Goal: Task Accomplishment & Management: Complete application form

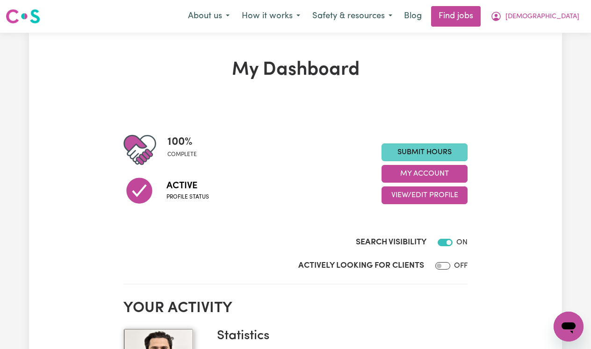
click at [419, 152] on link "Submit Hours" at bounding box center [425, 153] width 86 height 18
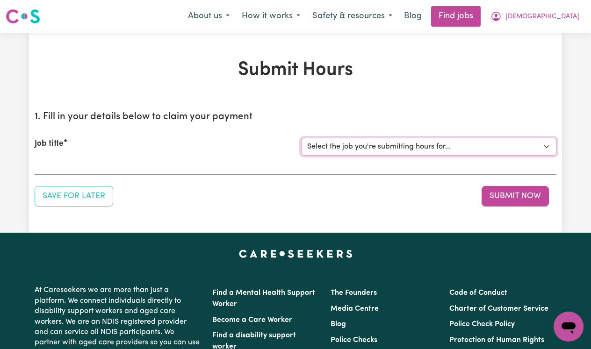
select select "15070"
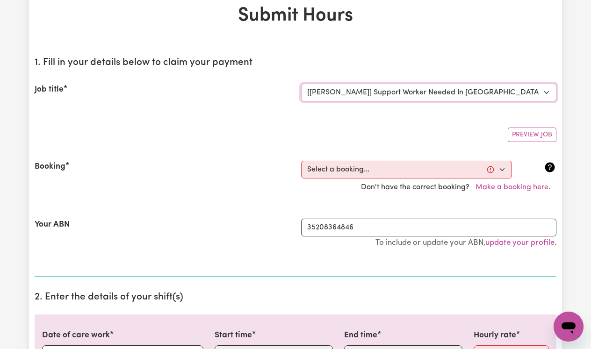
scroll to position [57, 0]
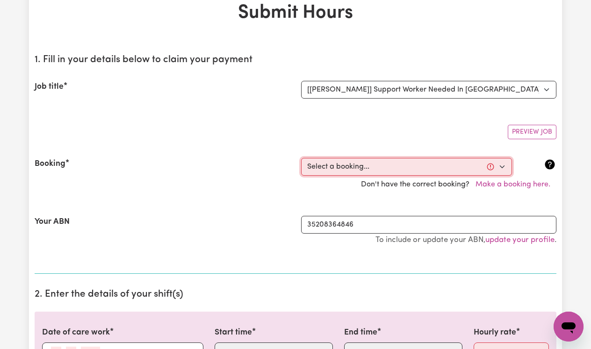
select select "363667"
type input "[DATE]"
type input "13"
type input "9"
type input "2025"
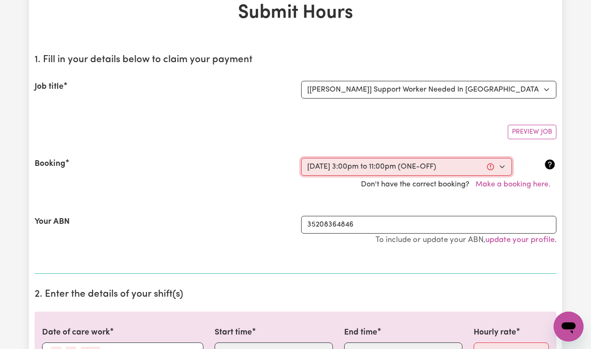
type input "15:00"
type input "3"
type input "0"
select select "pm"
type input "23:00"
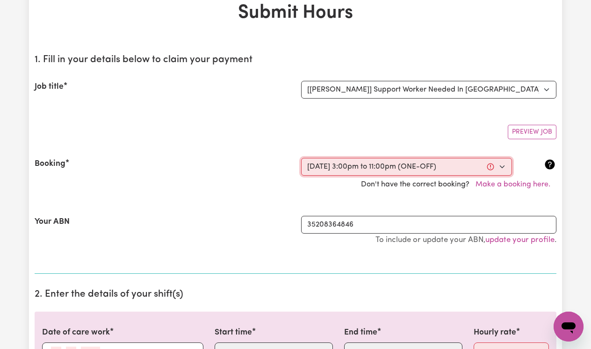
type input "11"
type input "0"
select select "pm"
select select "55-[DATE]"
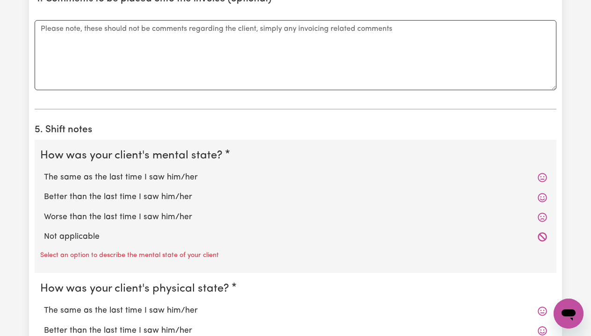
scroll to position [607, 0]
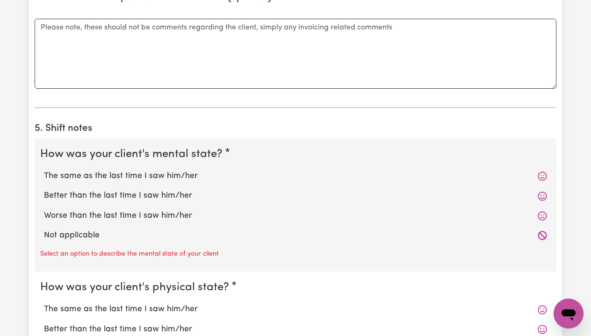
click at [543, 172] on icon at bounding box center [542, 176] width 9 height 9
click at [143, 173] on label "The same as the last time I saw him/her" at bounding box center [295, 176] width 503 height 12
click at [44, 170] on input "The same as the last time I saw him/her" at bounding box center [43, 170] width 0 height 0
radio input "true"
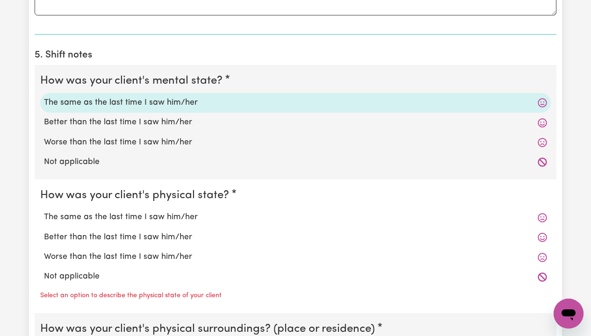
scroll to position [690, 0]
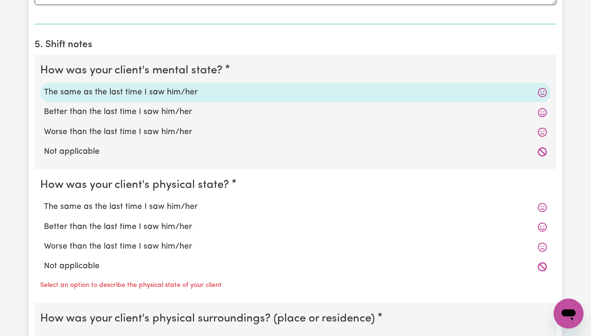
click at [198, 201] on label "The same as the last time I saw him/her" at bounding box center [295, 207] width 503 height 12
click at [44, 201] on input "The same as the last time I saw him/her" at bounding box center [43, 201] width 0 height 0
radio input "true"
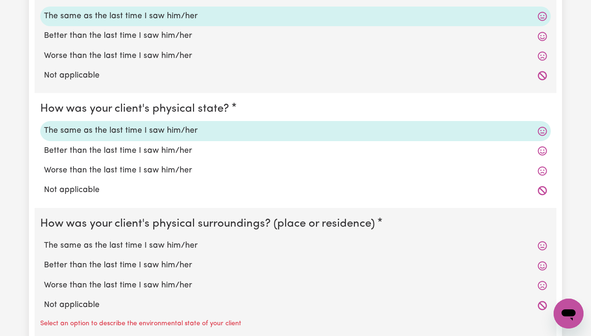
scroll to position [767, 0]
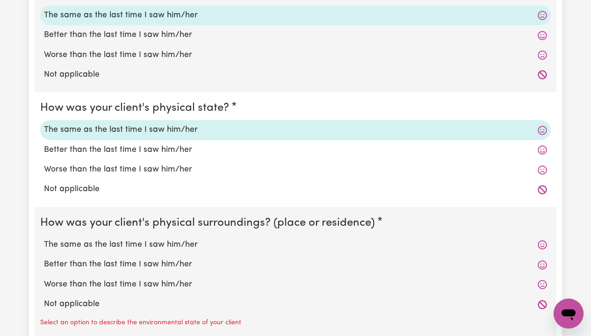
click at [189, 239] on label "The same as the last time I saw him/her" at bounding box center [295, 245] width 503 height 12
click at [44, 239] on input "The same as the last time I saw him/her" at bounding box center [43, 238] width 0 height 0
radio input "true"
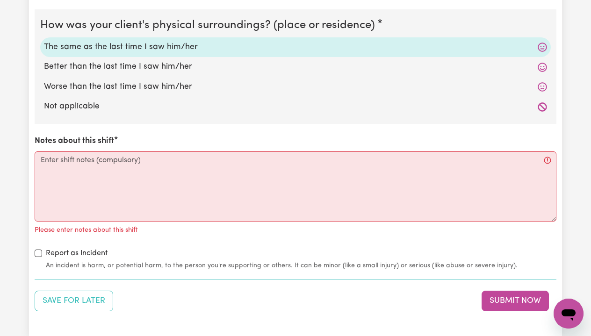
scroll to position [966, 0]
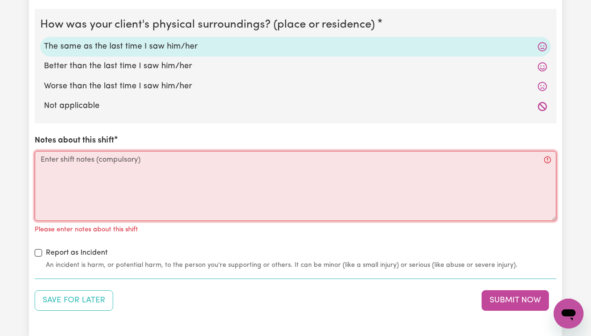
click at [171, 170] on textarea "Notes about this shift" at bounding box center [296, 186] width 522 height 70
paste textarea "Received [PERSON_NAME]’s care at 1500 hrs. He was initially observed sleeping w…"
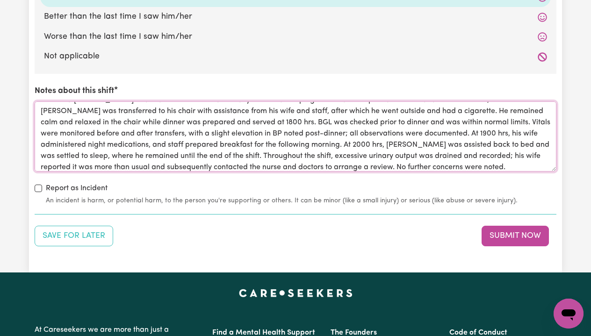
scroll to position [1015, 0]
type textarea "Received [PERSON_NAME]’s care at 1500 hrs. He was initially observed sleeping w…"
click at [506, 233] on button "Submit Now" at bounding box center [515, 236] width 67 height 21
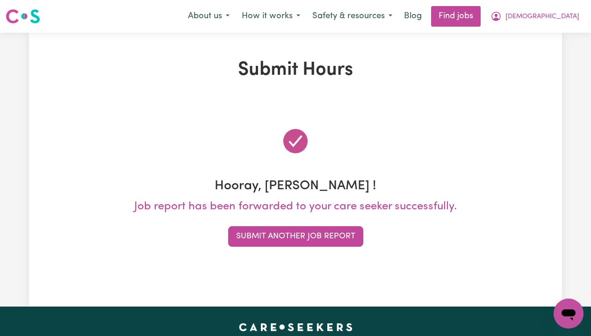
scroll to position [0, 0]
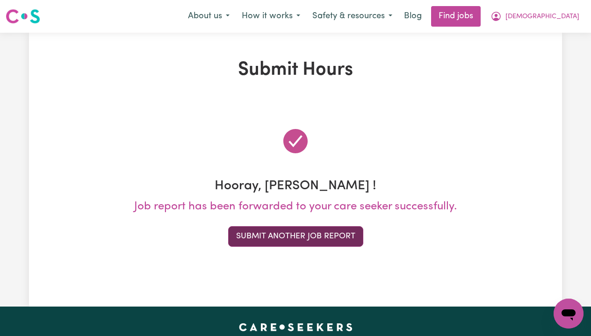
click at [332, 231] on button "Submit Another Job Report" at bounding box center [295, 236] width 135 height 21
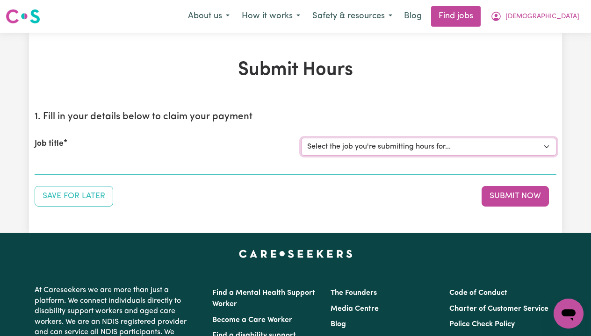
select select "15070"
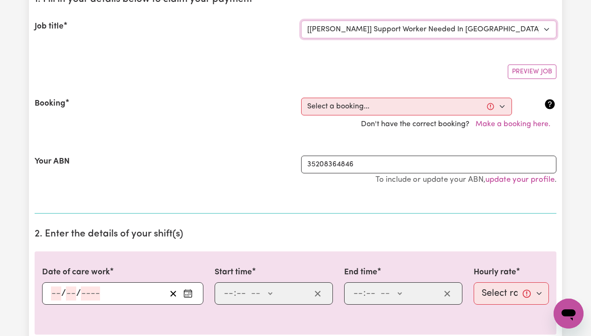
scroll to position [122, 0]
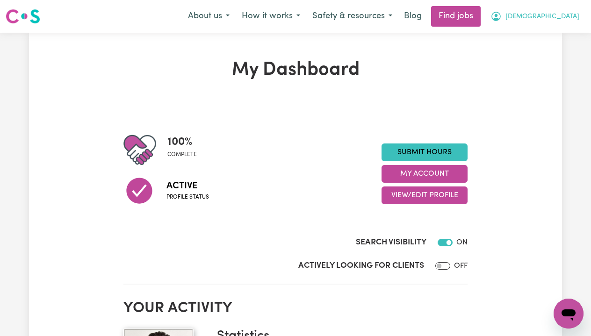
click at [548, 19] on span "[DEMOGRAPHIC_DATA]" at bounding box center [543, 17] width 74 height 10
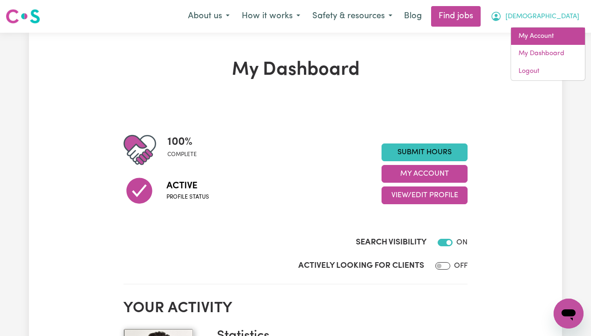
click at [544, 35] on link "My Account" at bounding box center [548, 37] width 74 height 18
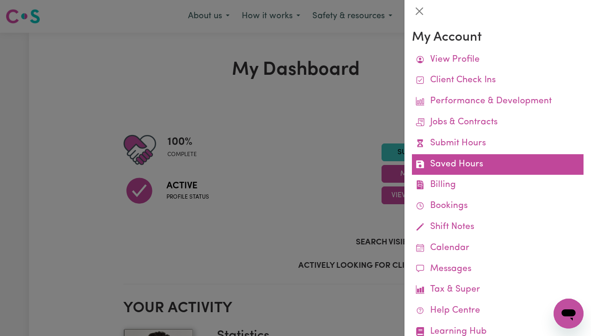
click at [485, 154] on link "Saved Hours" at bounding box center [498, 164] width 172 height 21
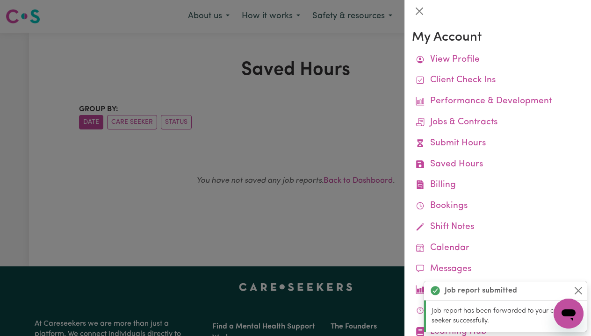
click at [360, 178] on div at bounding box center [295, 168] width 591 height 336
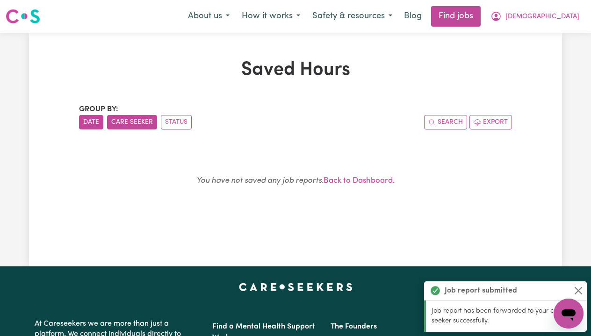
click at [138, 121] on button "Care Seeker" at bounding box center [132, 122] width 50 height 14
click at [174, 121] on button "Status" at bounding box center [176, 122] width 31 height 14
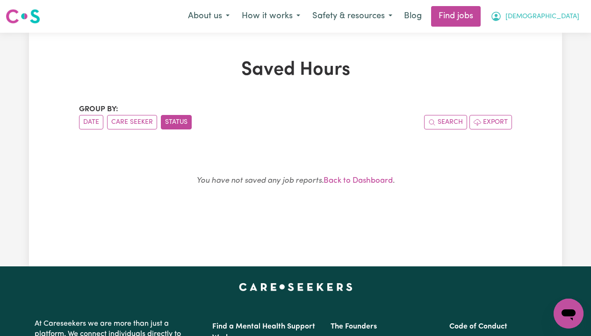
click at [570, 18] on span "[DEMOGRAPHIC_DATA]" at bounding box center [543, 17] width 74 height 10
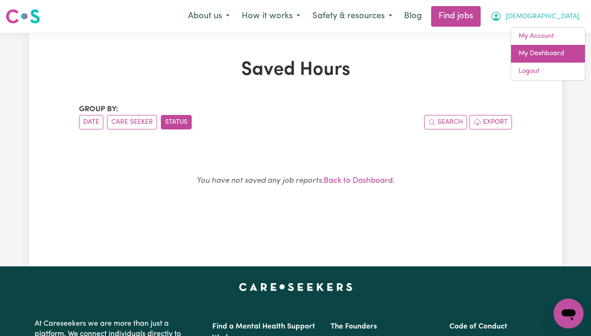
click at [548, 45] on link "My Dashboard" at bounding box center [548, 54] width 74 height 18
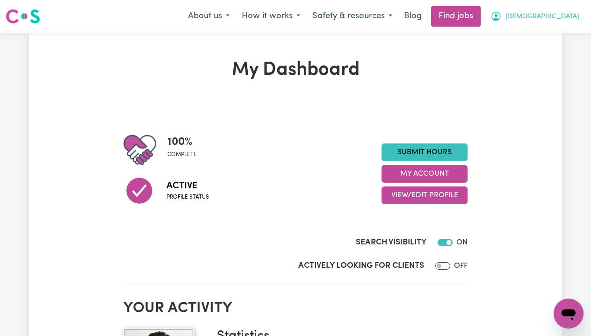
click at [549, 16] on span "[DEMOGRAPHIC_DATA]" at bounding box center [543, 17] width 74 height 10
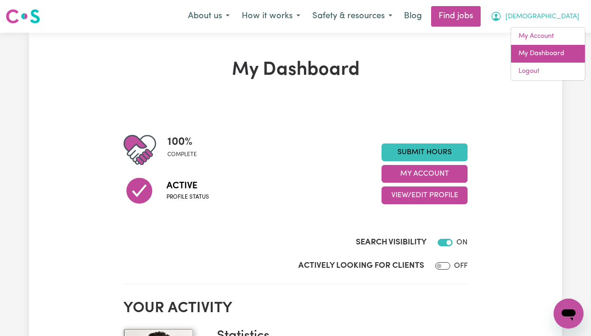
click at [553, 46] on link "My Dashboard" at bounding box center [548, 54] width 74 height 18
click at [551, 48] on link "My Dashboard" at bounding box center [548, 54] width 74 height 18
click at [533, 49] on link "My Dashboard" at bounding box center [548, 54] width 74 height 18
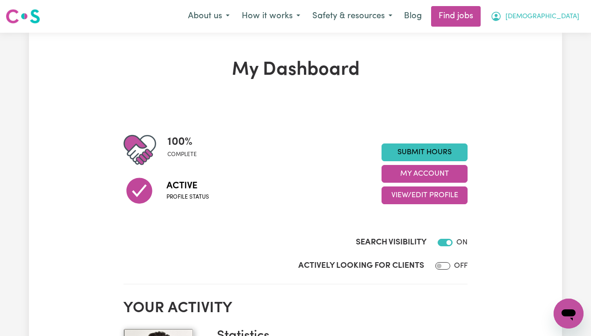
click at [537, 9] on button "[DEMOGRAPHIC_DATA]" at bounding box center [534, 17] width 101 height 20
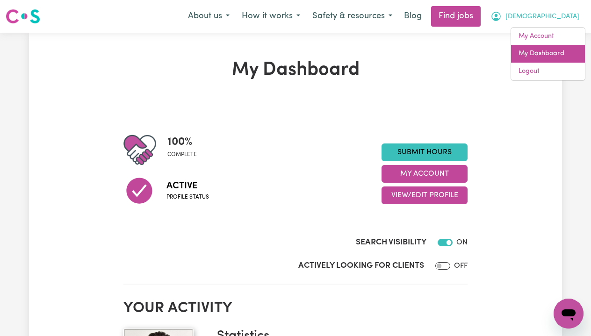
click at [542, 50] on link "My Dashboard" at bounding box center [548, 54] width 74 height 18
click at [398, 16] on button "Safety & resources" at bounding box center [352, 17] width 92 height 20
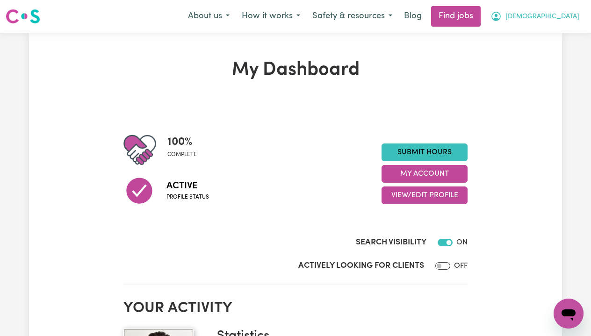
click at [548, 18] on span "[DEMOGRAPHIC_DATA]" at bounding box center [543, 17] width 74 height 10
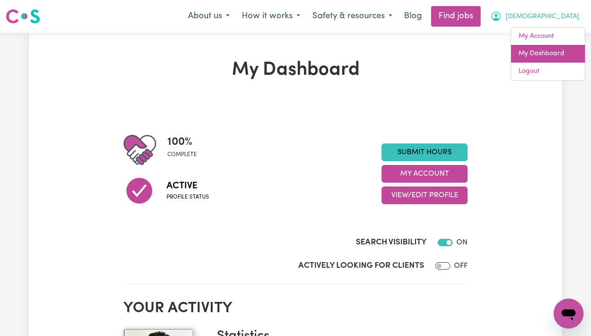
click at [540, 50] on link "My Dashboard" at bounding box center [548, 54] width 74 height 18
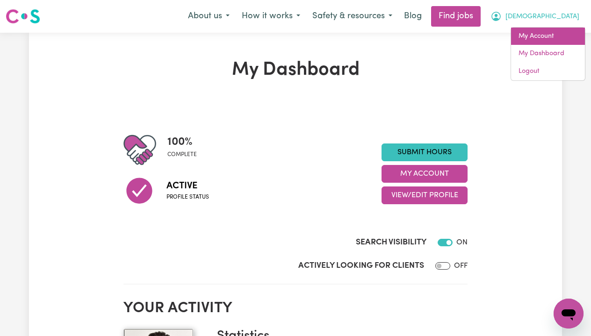
click at [542, 40] on link "My Account" at bounding box center [548, 37] width 74 height 18
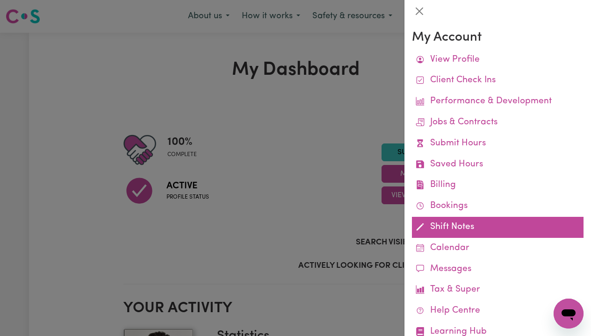
click at [455, 217] on link "Shift Notes" at bounding box center [498, 227] width 172 height 21
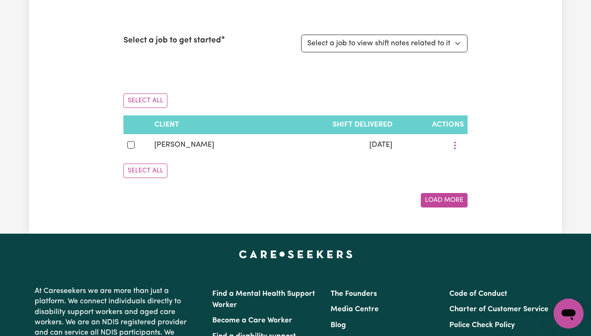
scroll to position [122, 0]
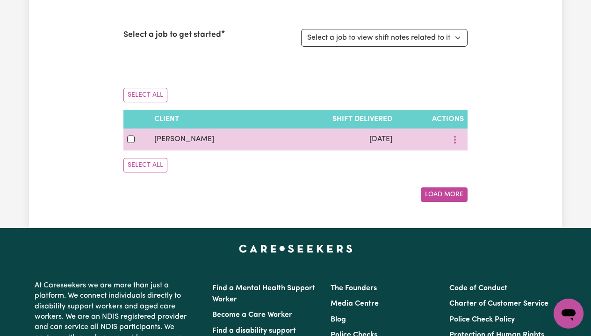
click at [130, 140] on input "checkbox" at bounding box center [130, 139] width 7 height 7
checkbox input "true"
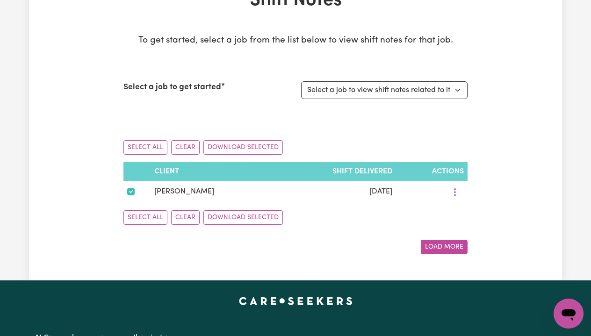
scroll to position [51, 0]
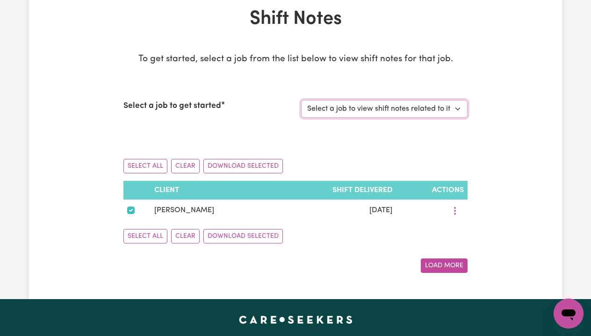
select select "15070"
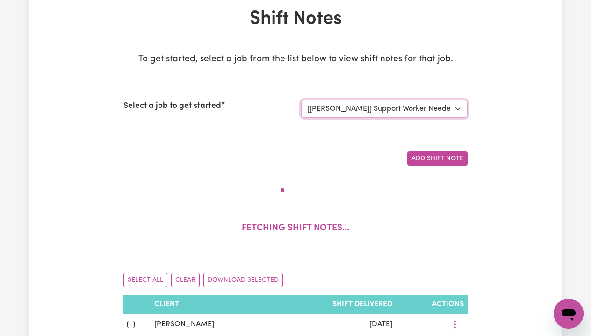
checkbox input "false"
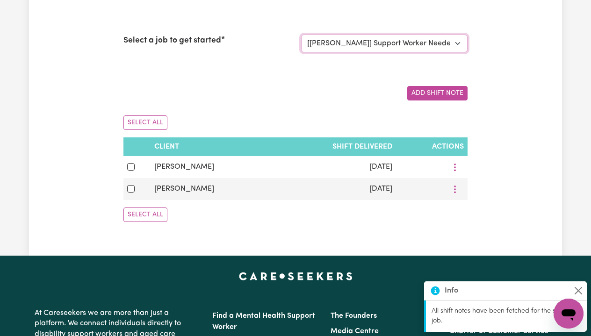
scroll to position [118, 0]
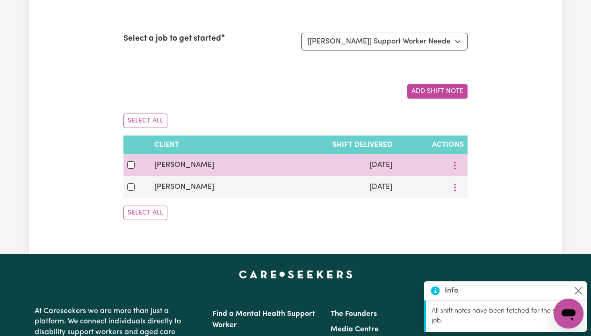
click at [140, 169] on div at bounding box center [137, 164] width 20 height 11
click at [128, 167] on input "checkbox" at bounding box center [130, 164] width 7 height 7
checkbox input "true"
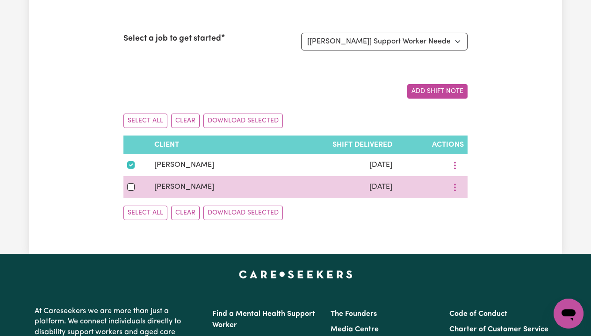
click at [127, 189] on td at bounding box center [136, 187] width 27 height 22
click at [129, 185] on input "checkbox" at bounding box center [130, 186] width 7 height 7
checkbox input "true"
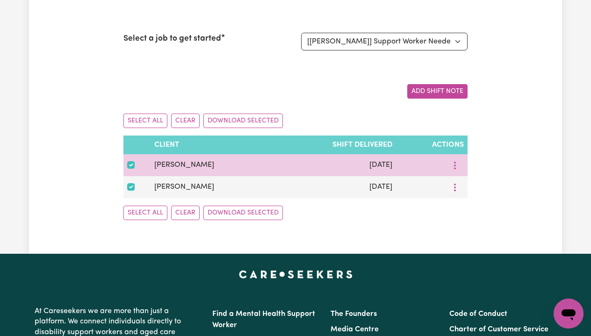
click at [129, 166] on input "checkbox" at bounding box center [130, 164] width 7 height 7
checkbox input "false"
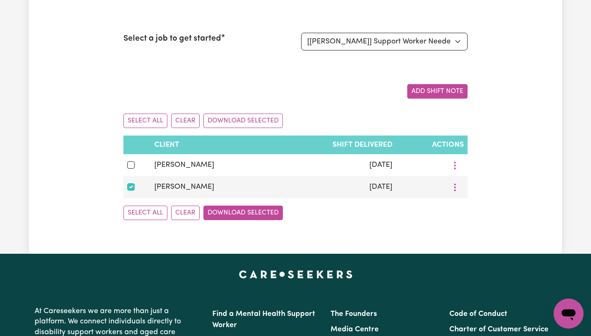
click at [252, 208] on button "Download Selected" at bounding box center [242, 213] width 79 height 14
